Goal: Information Seeking & Learning: Learn about a topic

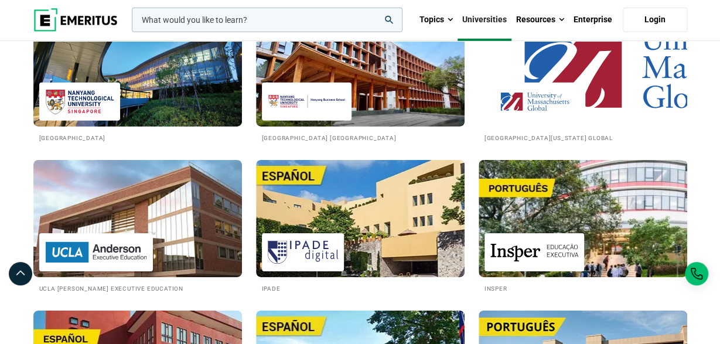
scroll to position [1400, 0]
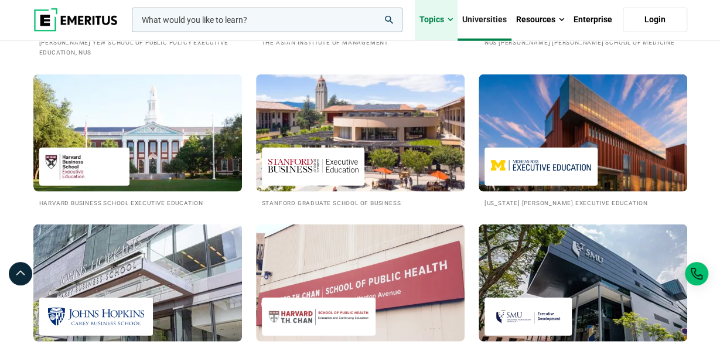
click at [443, 18] on link "Topics" at bounding box center [436, 19] width 43 height 41
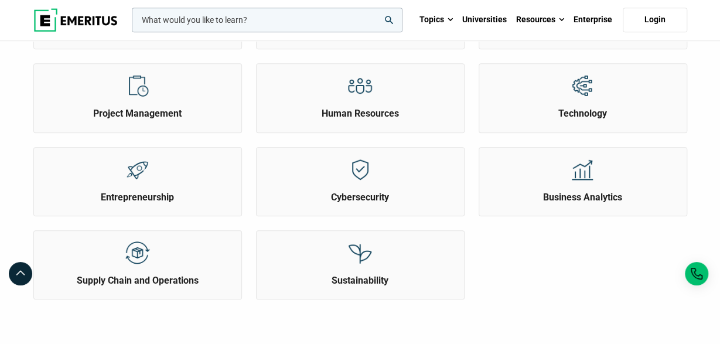
scroll to position [365, 0]
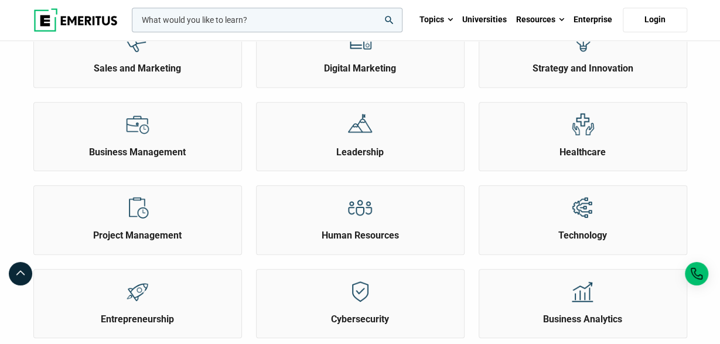
click at [233, 15] on input "woocommerce-product-search-field-0" at bounding box center [267, 20] width 270 height 25
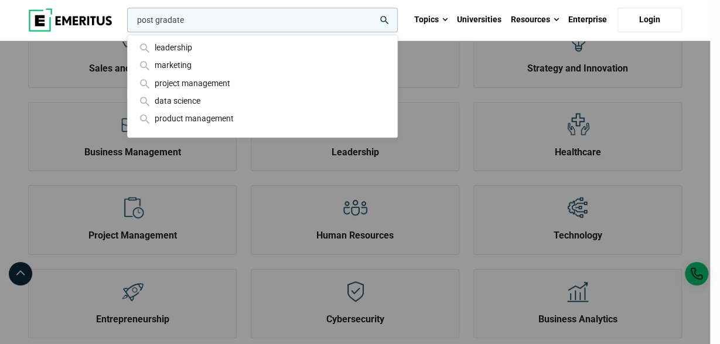
type input "post gradate"
click at [125, 23] on button "search" at bounding box center [125, 23] width 0 height 0
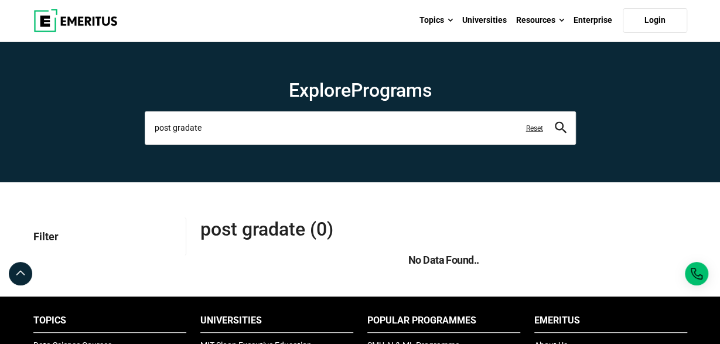
click at [170, 129] on input "post gradate" at bounding box center [360, 127] width 431 height 33
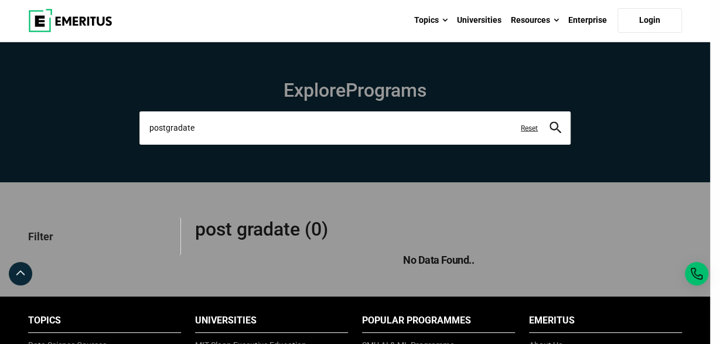
type input "postgradate"
click at [549, 121] on button "search" at bounding box center [555, 127] width 12 height 13
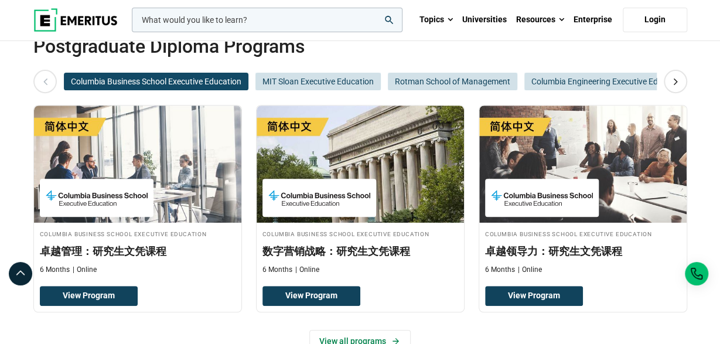
scroll to position [304, 0]
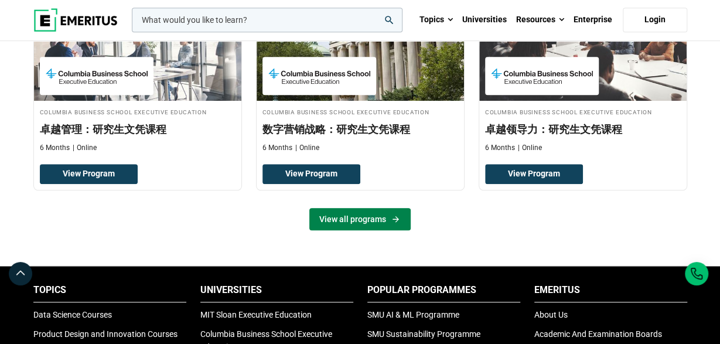
click at [346, 215] on link "View all programs" at bounding box center [359, 219] width 101 height 22
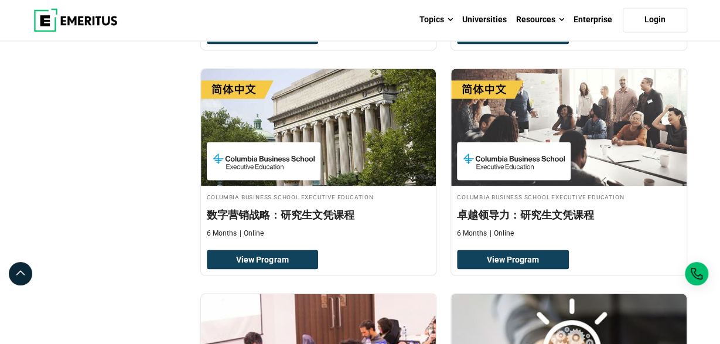
scroll to position [548, 0]
